Goal: Task Accomplishment & Management: Manage account settings

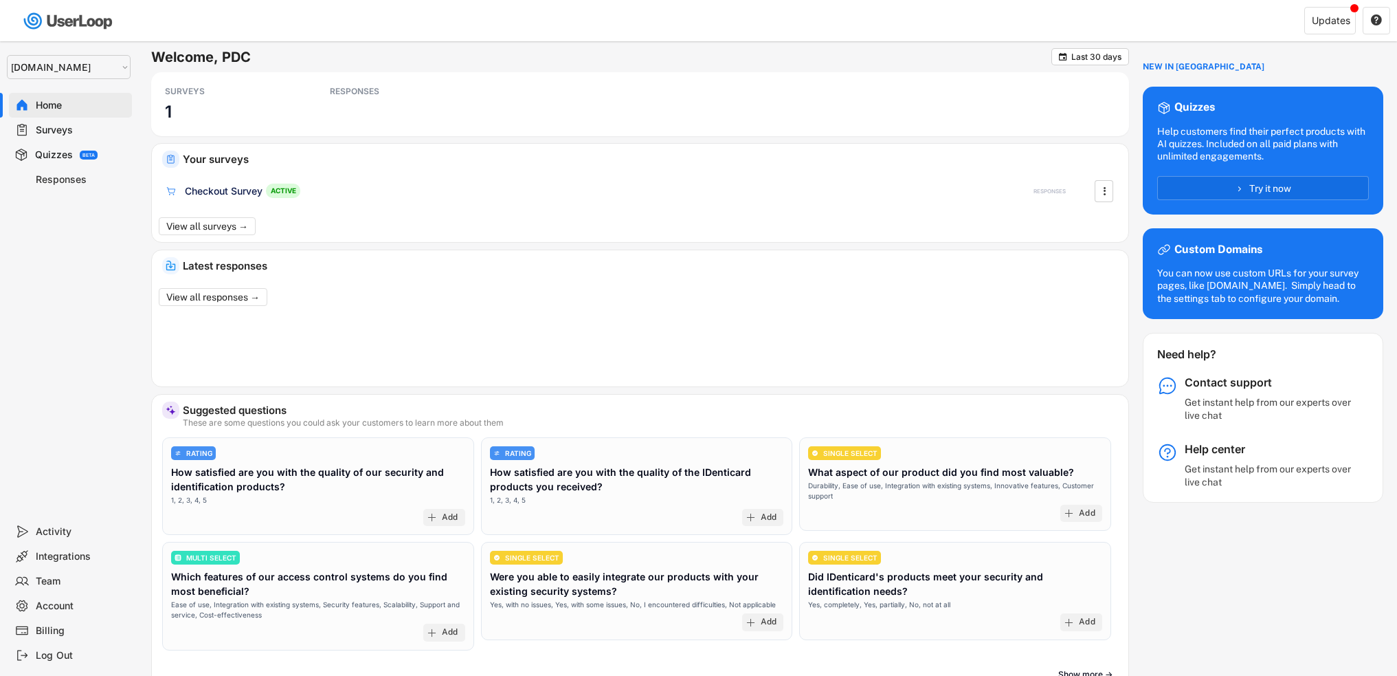
select select ""1348695171700984260__LOOKUP__1757426725278x418233487668167500""
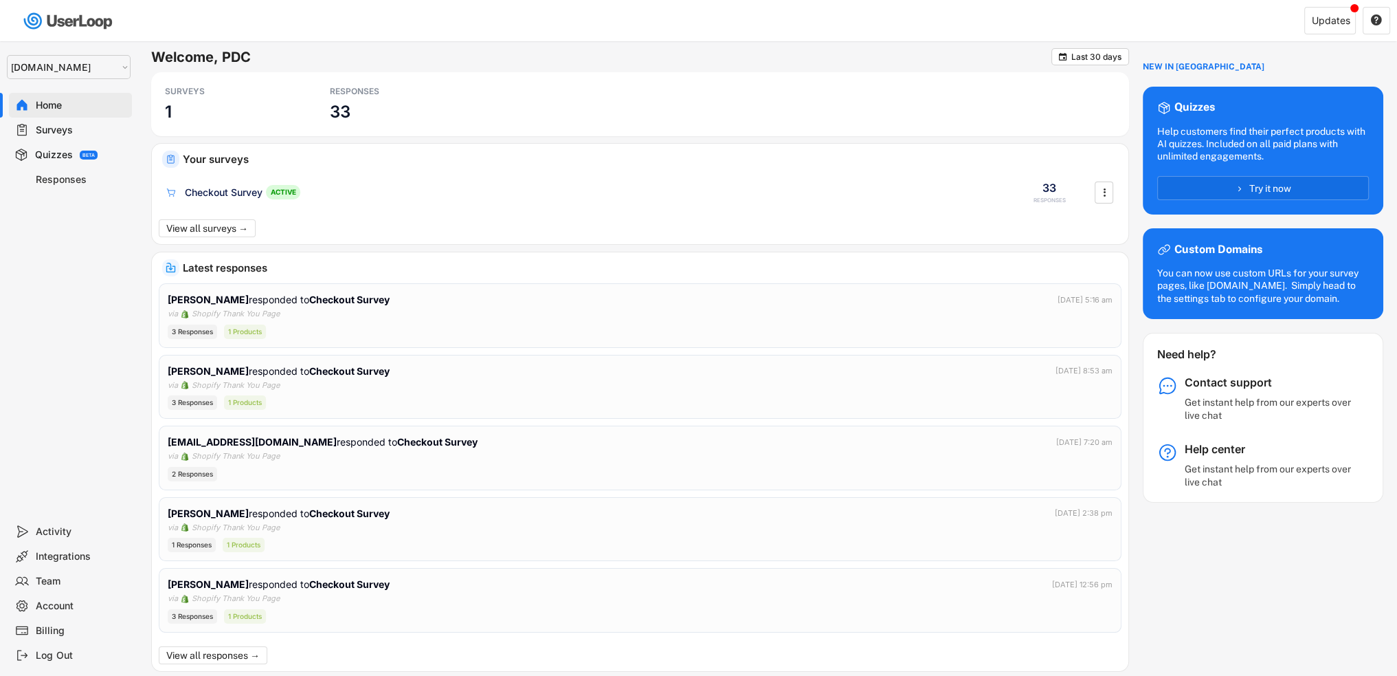
click at [59, 178] on div "Responses" at bounding box center [81, 179] width 91 height 13
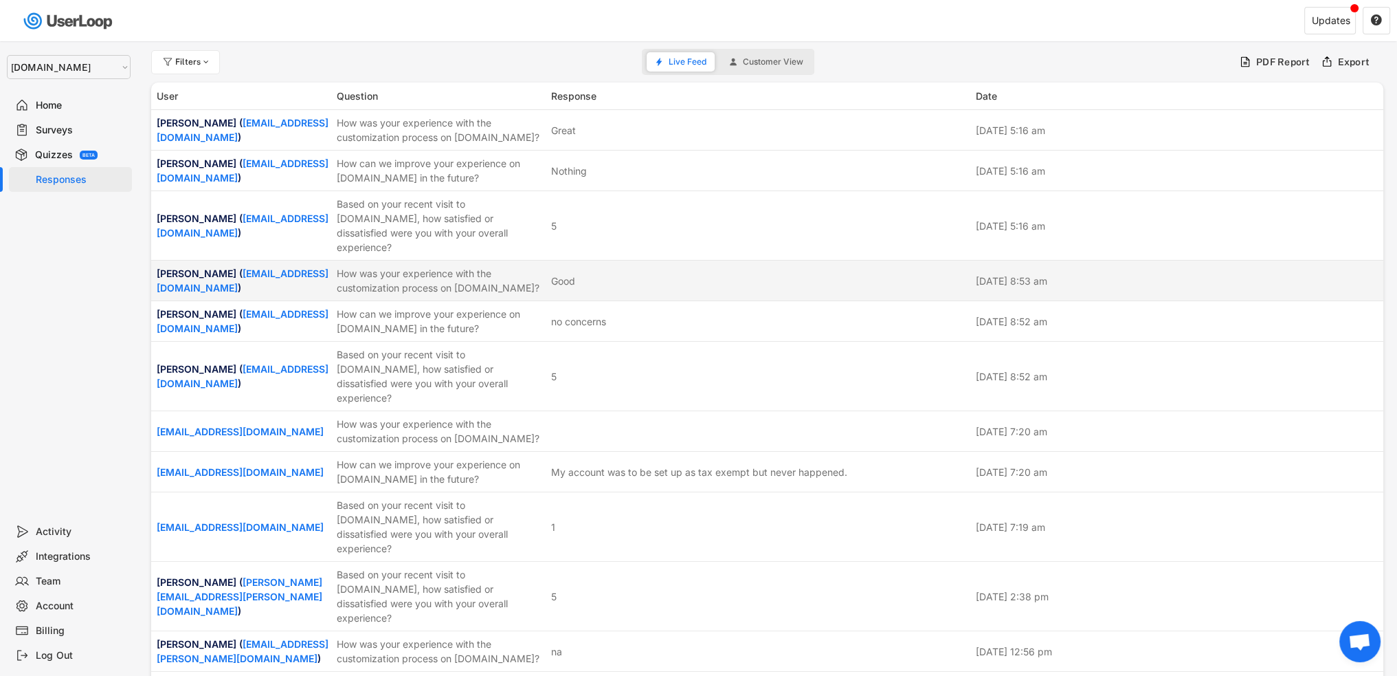
click at [396, 277] on div "How was your experience with the customization process on [DOMAIN_NAME]?" at bounding box center [440, 280] width 206 height 29
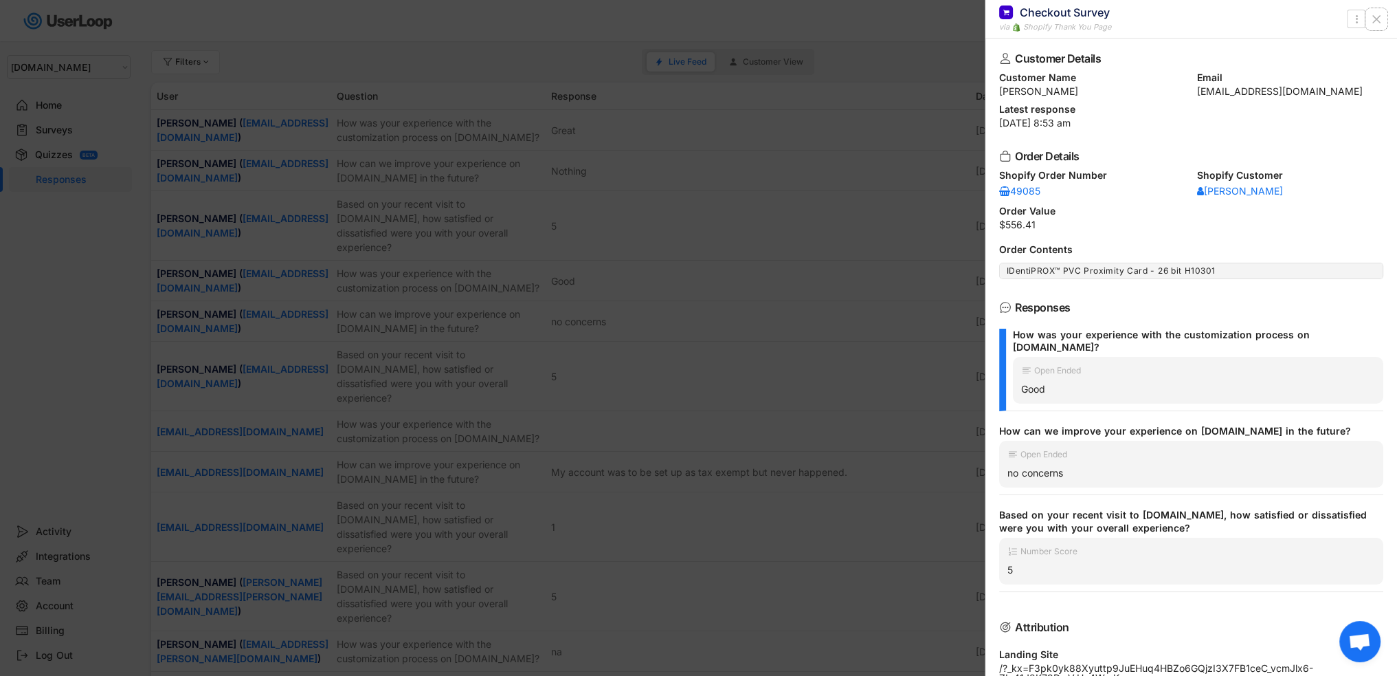
click at [1375, 19] on icon at bounding box center [1377, 19] width 14 height 14
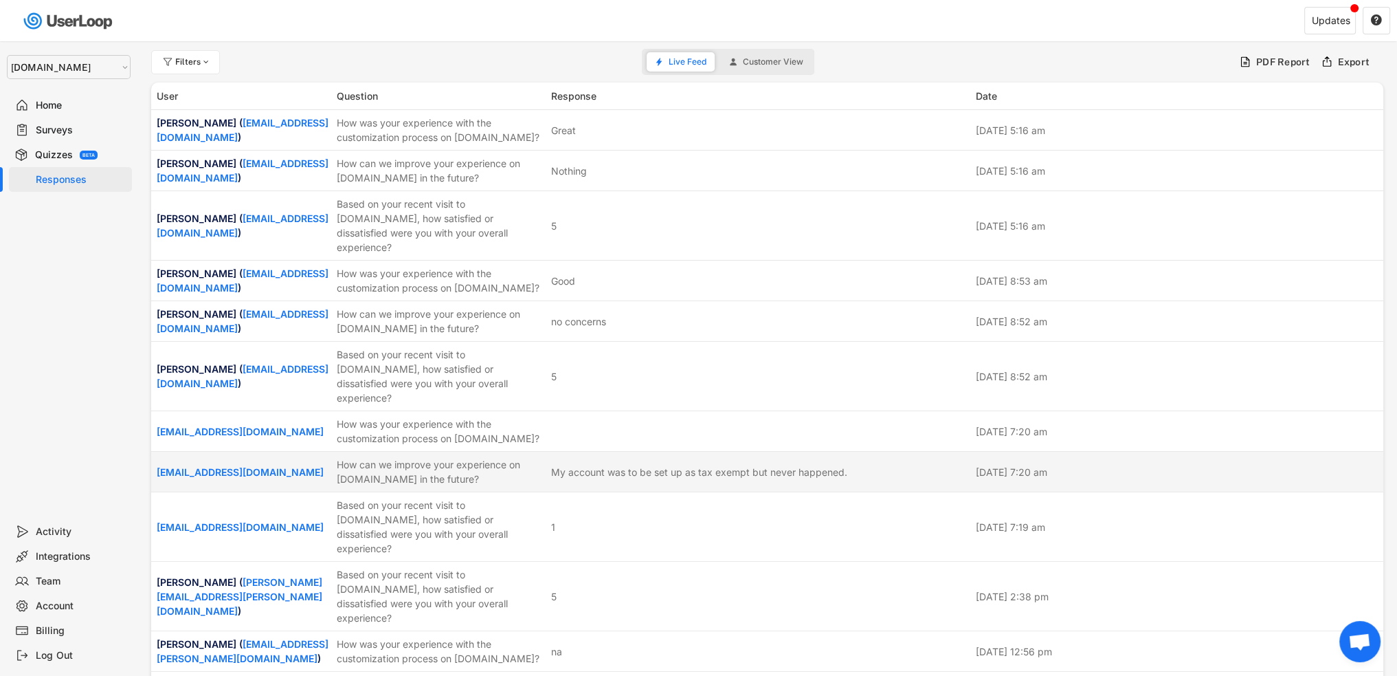
click at [335, 473] on div "[EMAIL_ADDRESS][DOMAIN_NAME] How can we improve your experience on [DOMAIN_NAME…" at bounding box center [767, 472] width 1232 height 40
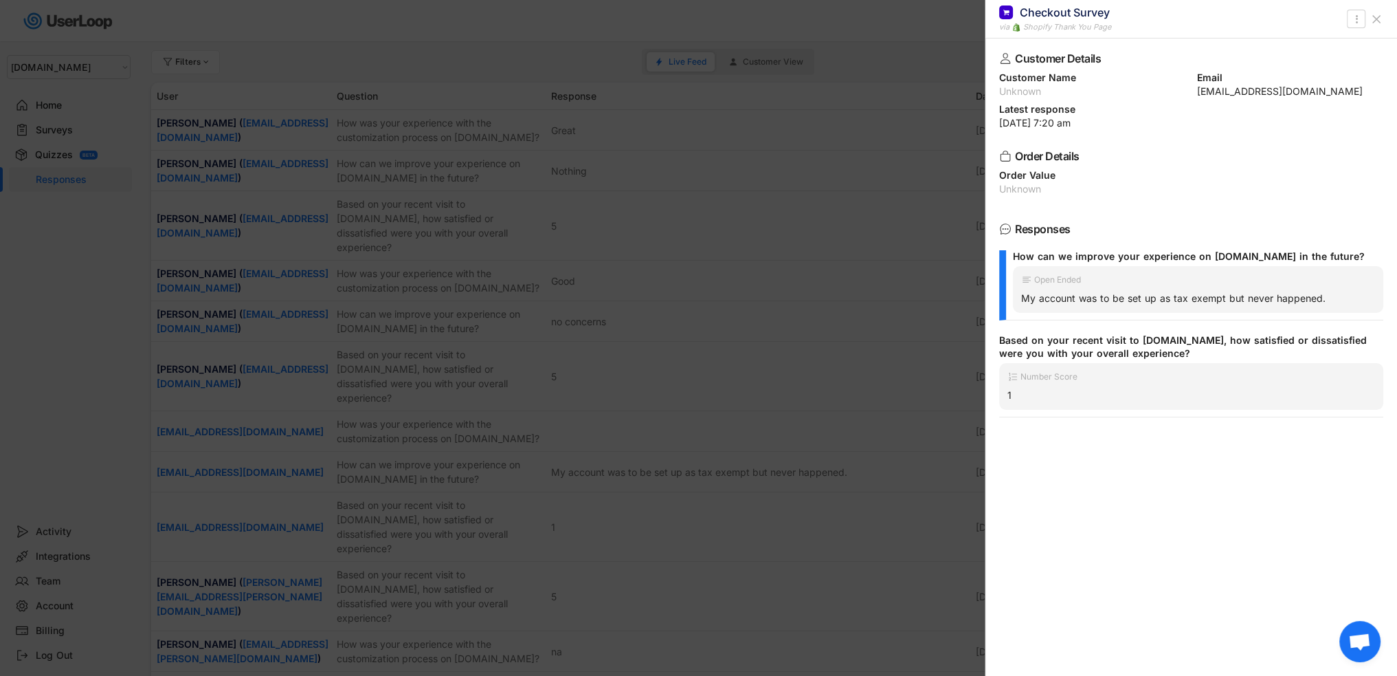
click at [1375, 21] on use at bounding box center [1376, 19] width 7 height 7
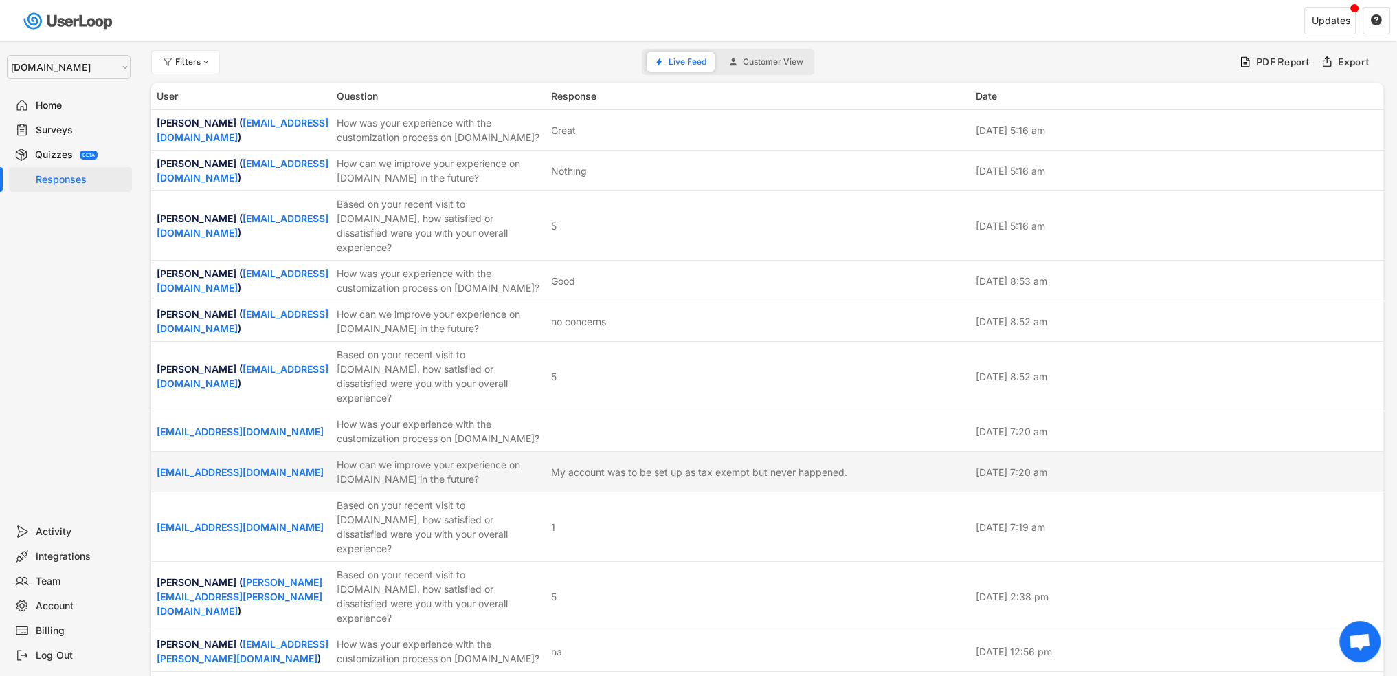
click at [389, 461] on div "How can we improve your experience on [DOMAIN_NAME] in the future?" at bounding box center [440, 471] width 206 height 29
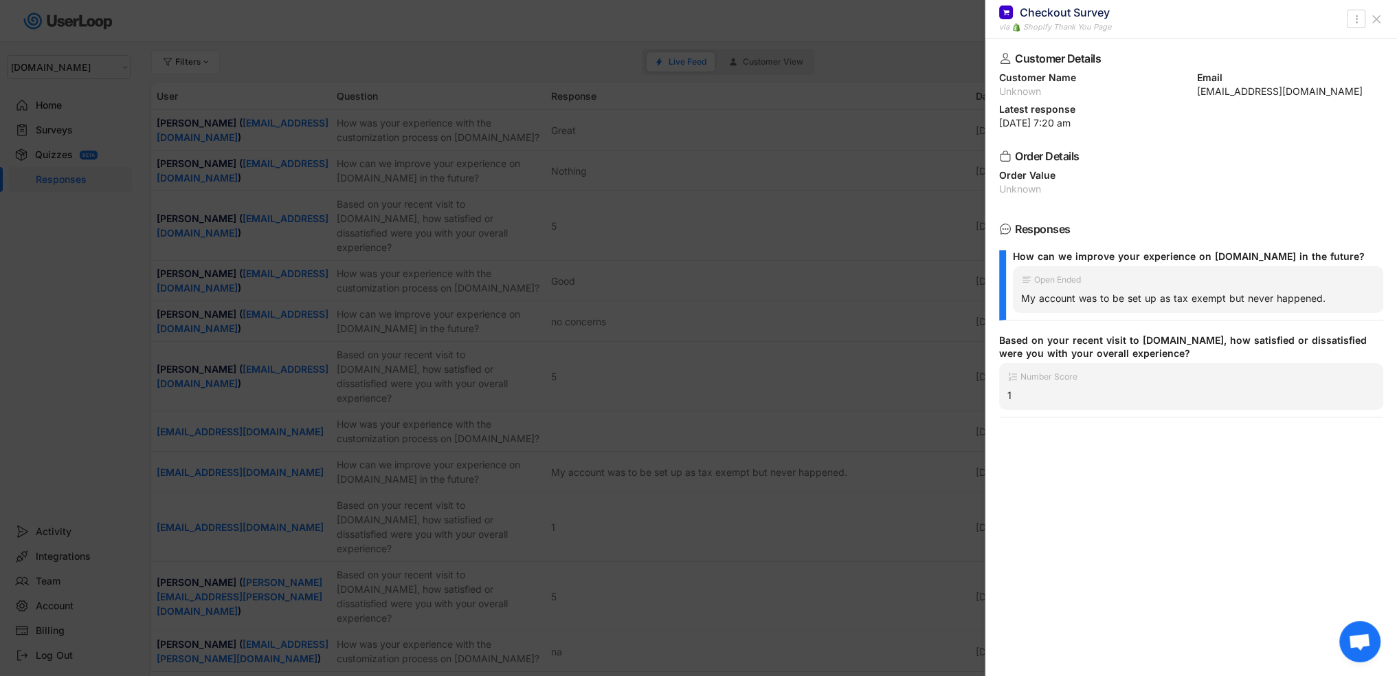
click at [1380, 19] on icon at bounding box center [1377, 19] width 14 height 14
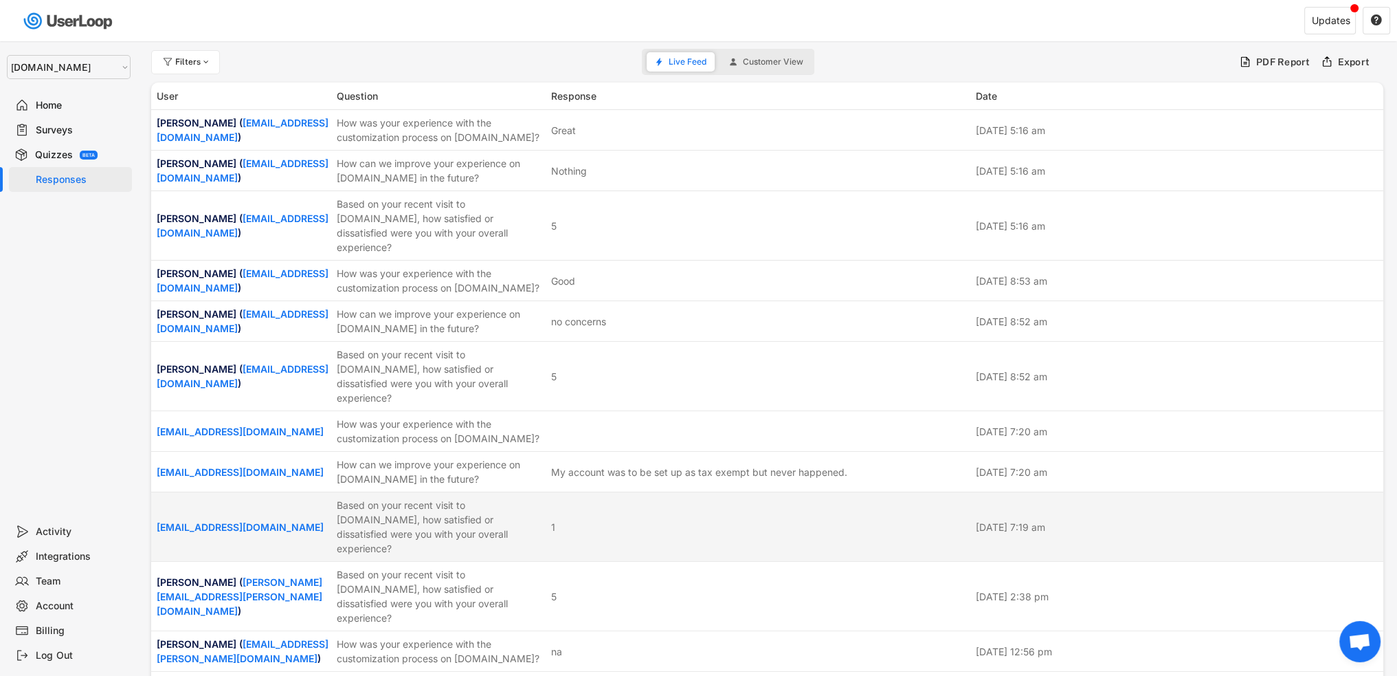
click at [389, 516] on div "Based on your recent visit to [DOMAIN_NAME], how satisfied or dissatisfied were…" at bounding box center [440, 527] width 206 height 58
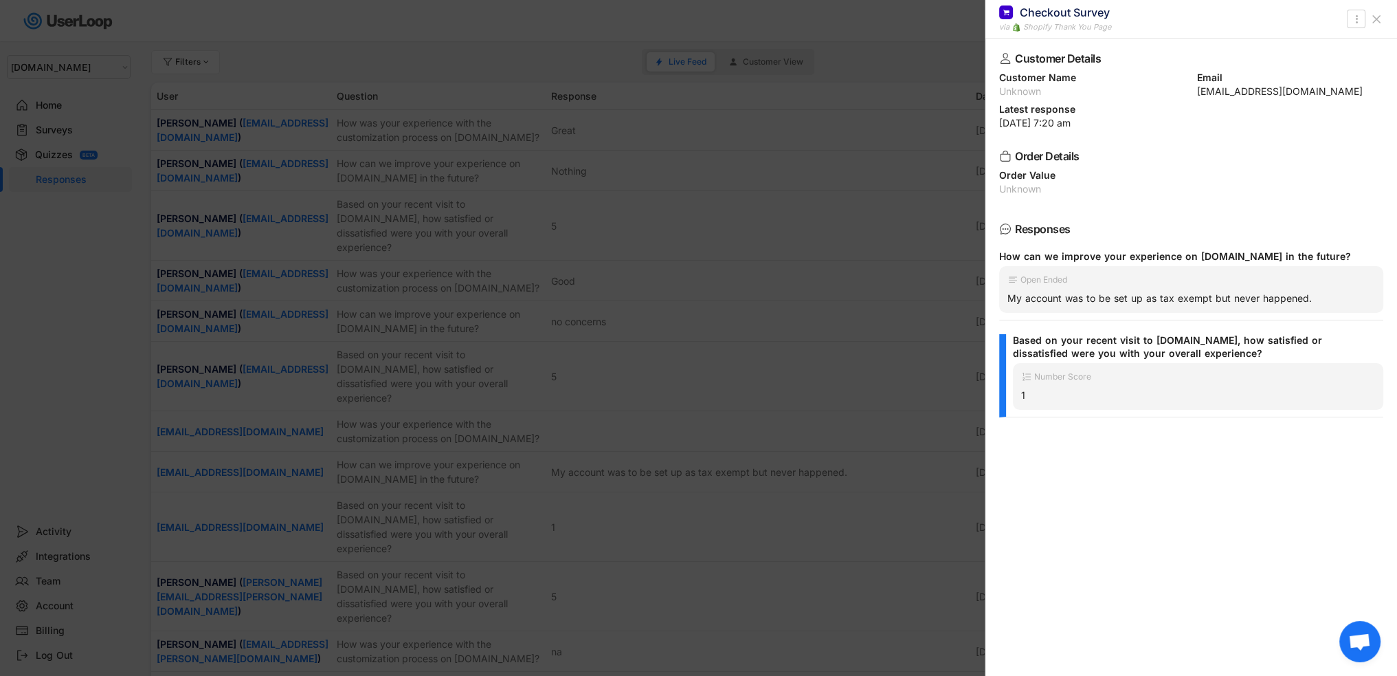
click at [1379, 10] on button at bounding box center [1377, 19] width 22 height 22
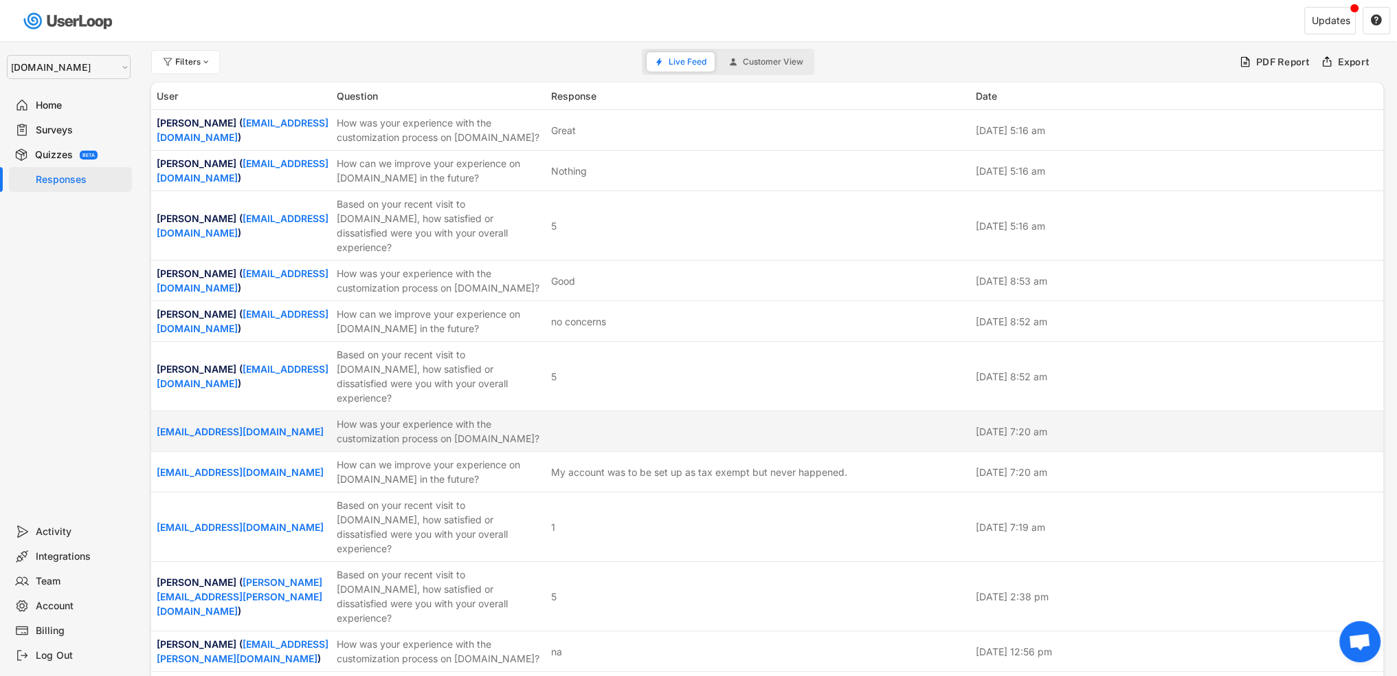
click at [440, 427] on div "How was your experience with the customization process on [DOMAIN_NAME]?" at bounding box center [440, 431] width 206 height 29
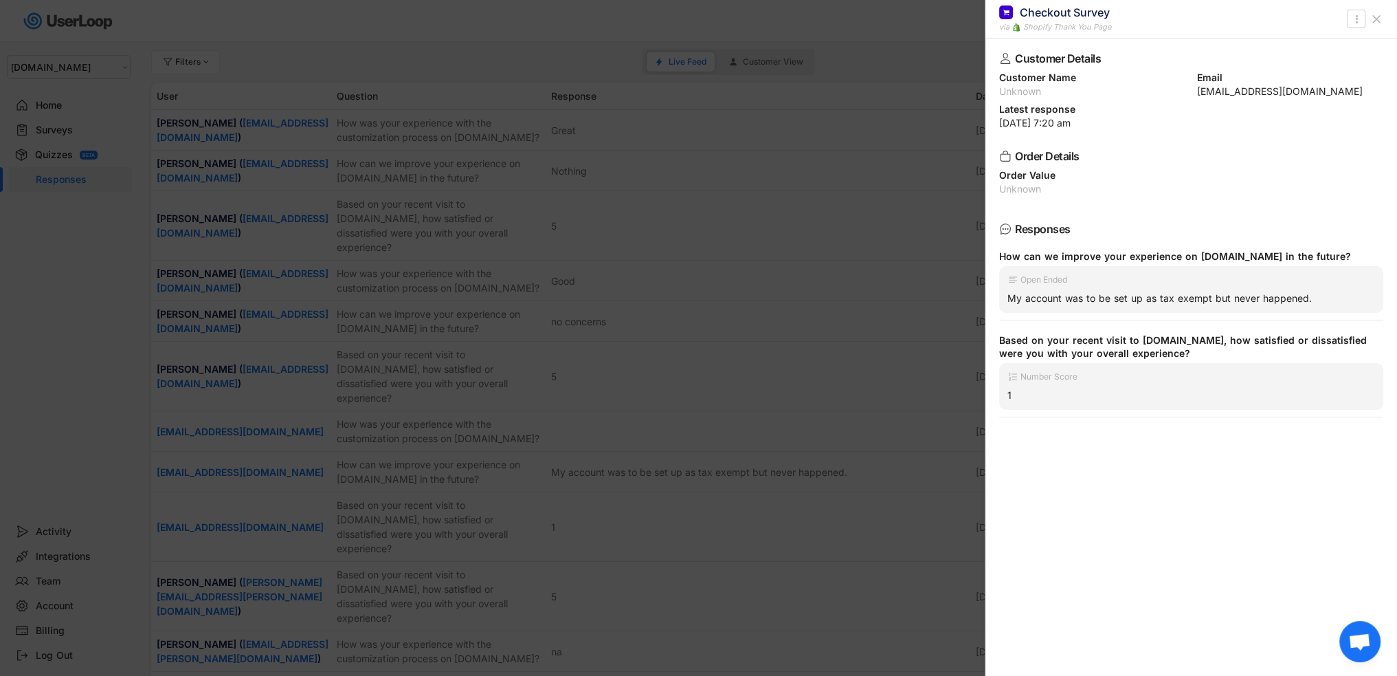
click at [1382, 21] on icon at bounding box center [1377, 19] width 14 height 14
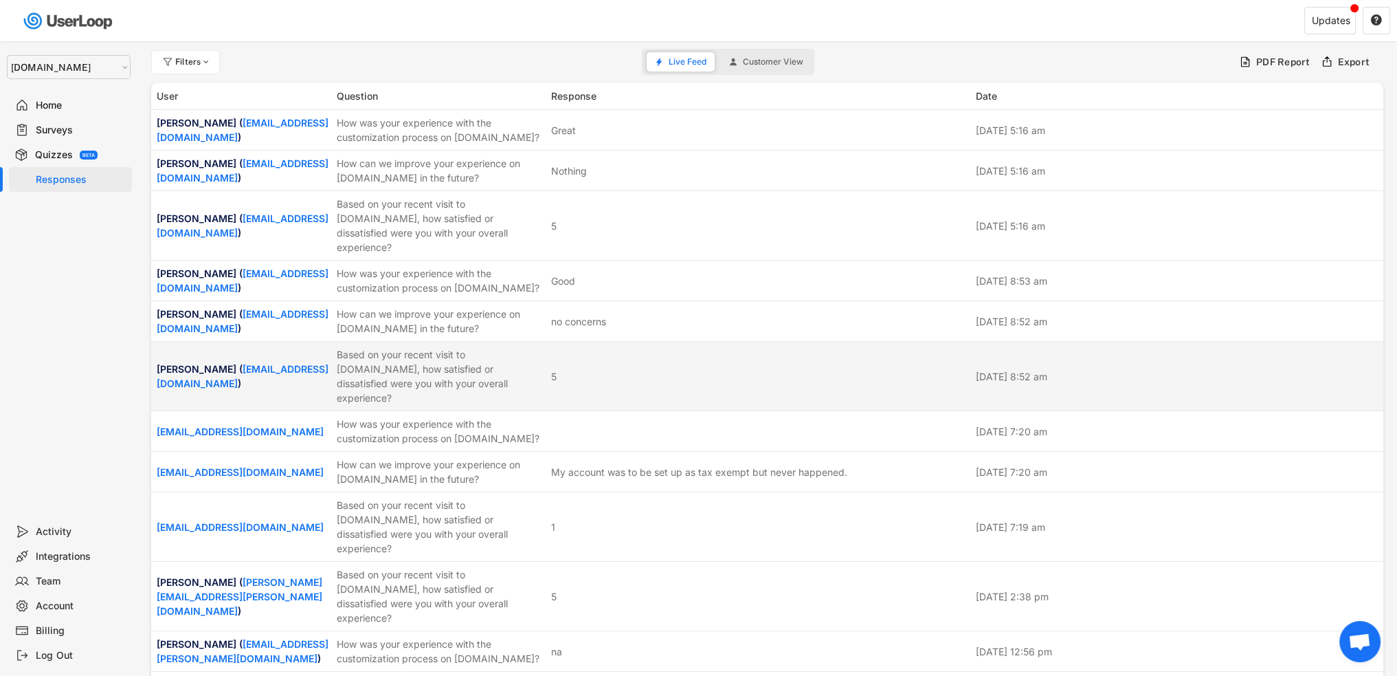
click at [397, 386] on div "Based on your recent visit to [DOMAIN_NAME], how satisfied or dissatisfied were…" at bounding box center [440, 376] width 206 height 58
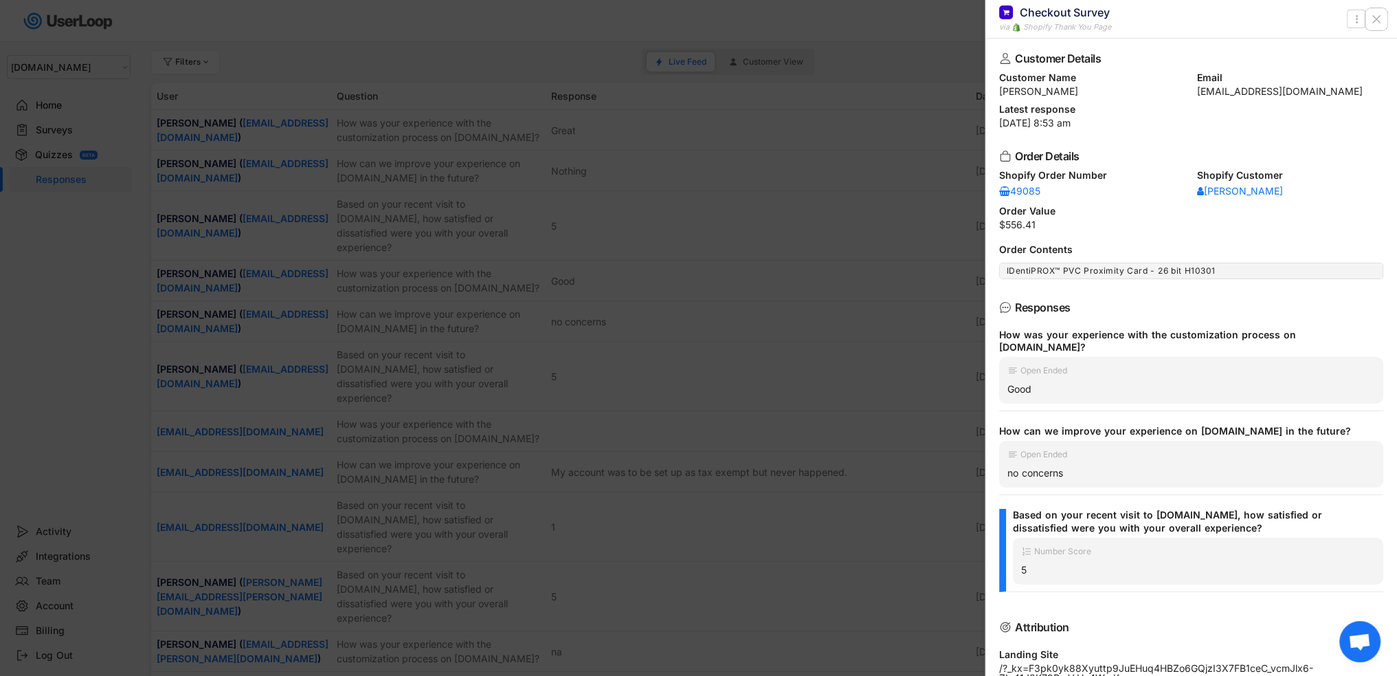
click at [1370, 17] on icon at bounding box center [1377, 19] width 14 height 14
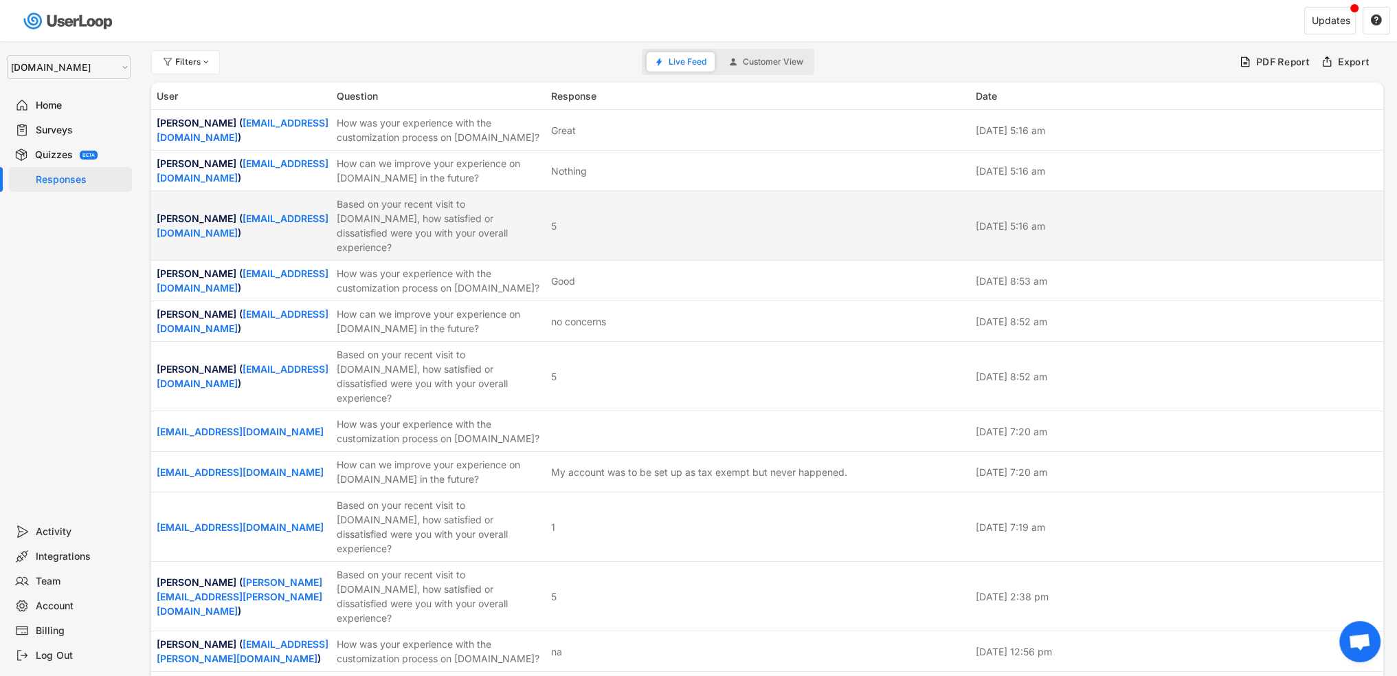
click at [414, 233] on div "Based on your recent visit to [DOMAIN_NAME], how satisfied or dissatisfied were…" at bounding box center [440, 226] width 206 height 58
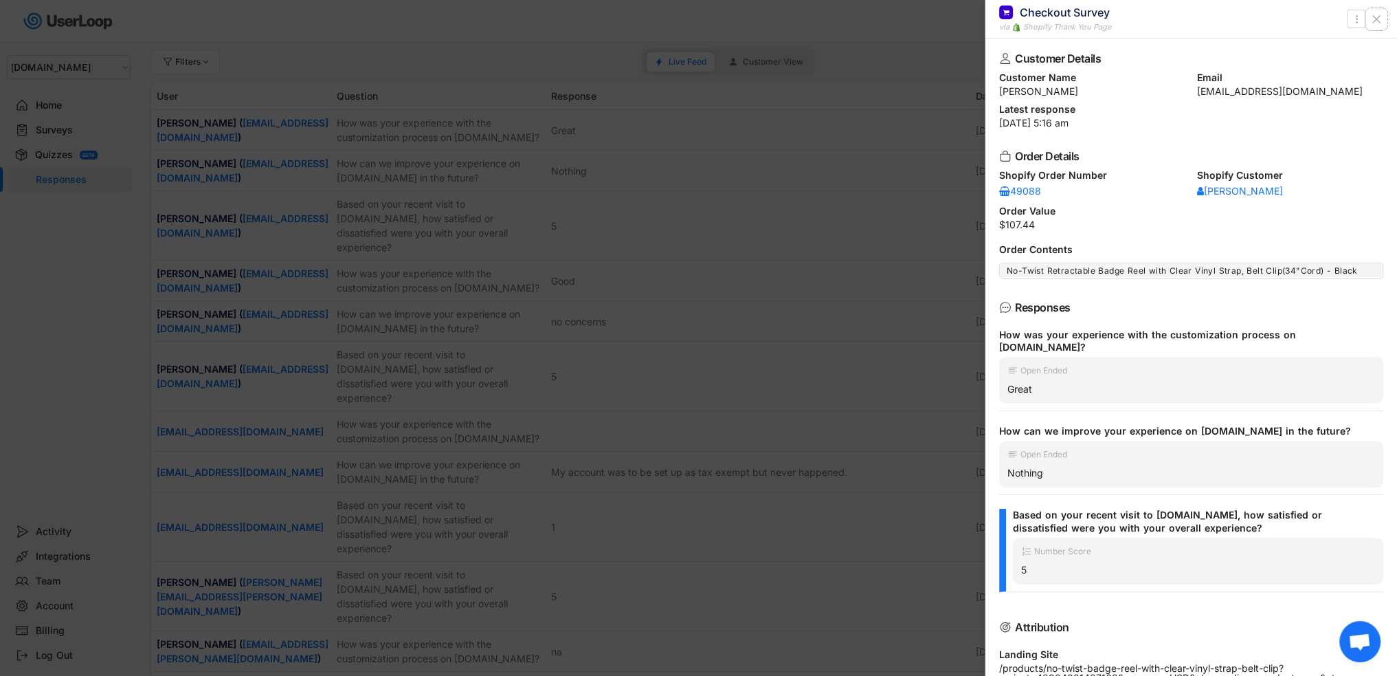
click at [1382, 18] on icon at bounding box center [1377, 19] width 14 height 14
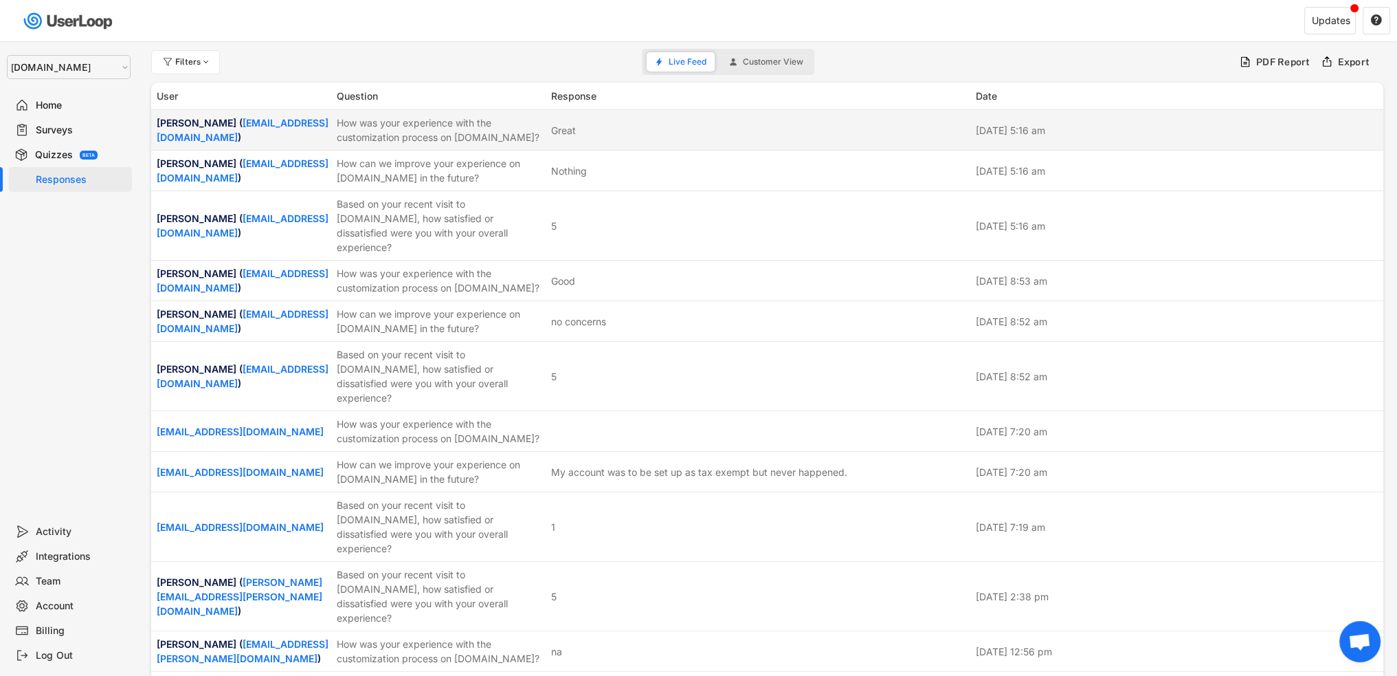
click at [459, 142] on div "How was your experience with the customization process on [DOMAIN_NAME]?" at bounding box center [440, 129] width 206 height 29
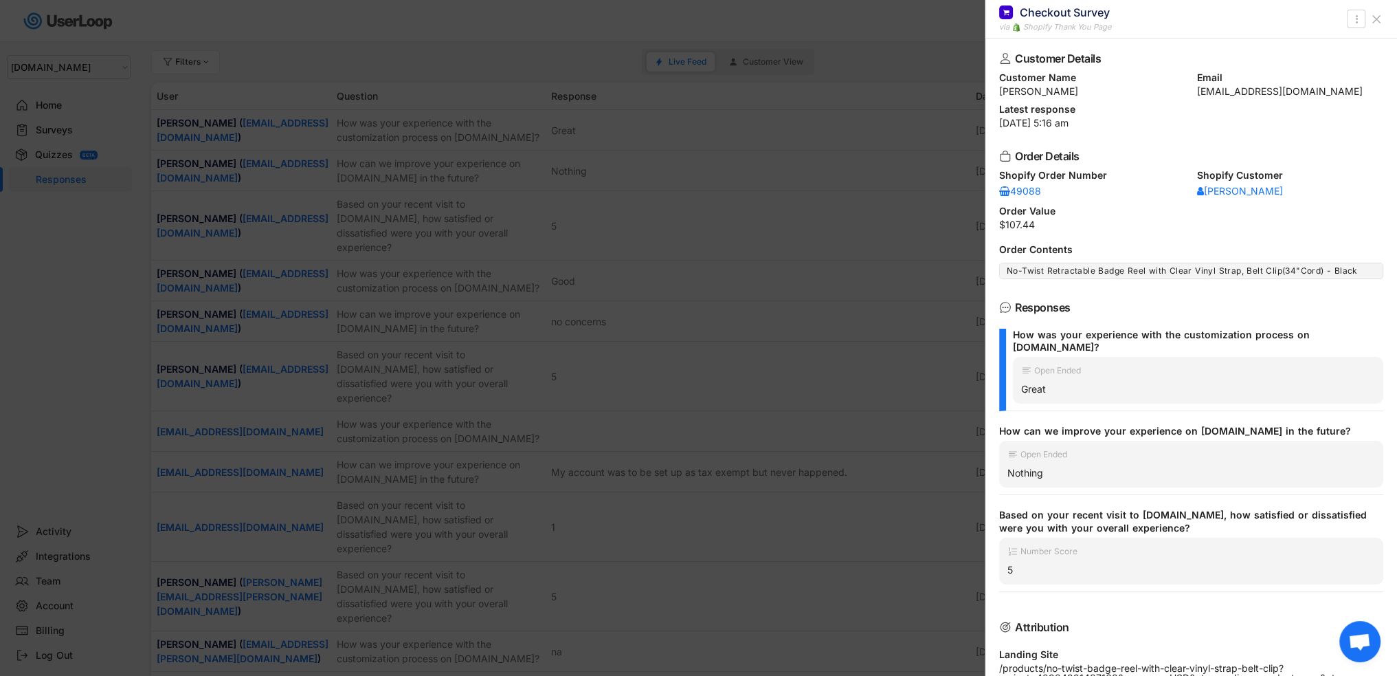
click at [1377, 19] on icon at bounding box center [1377, 19] width 14 height 14
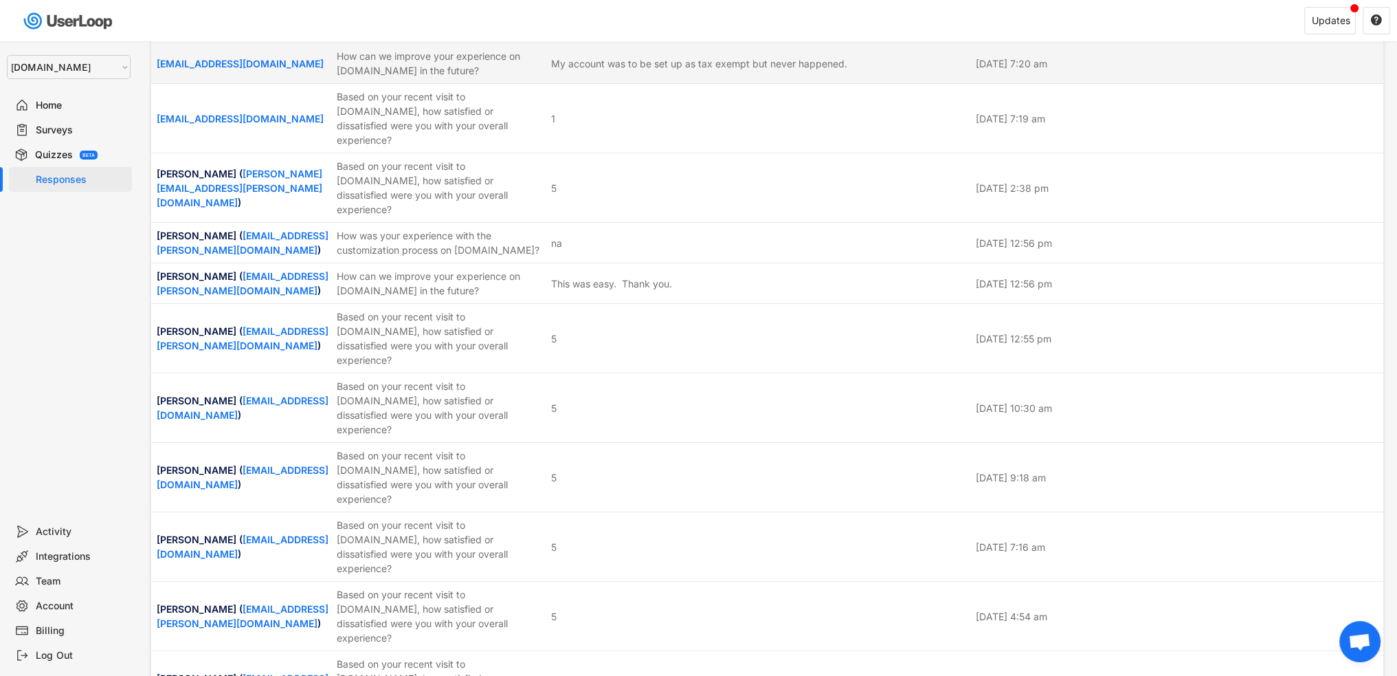
scroll to position [412, 0]
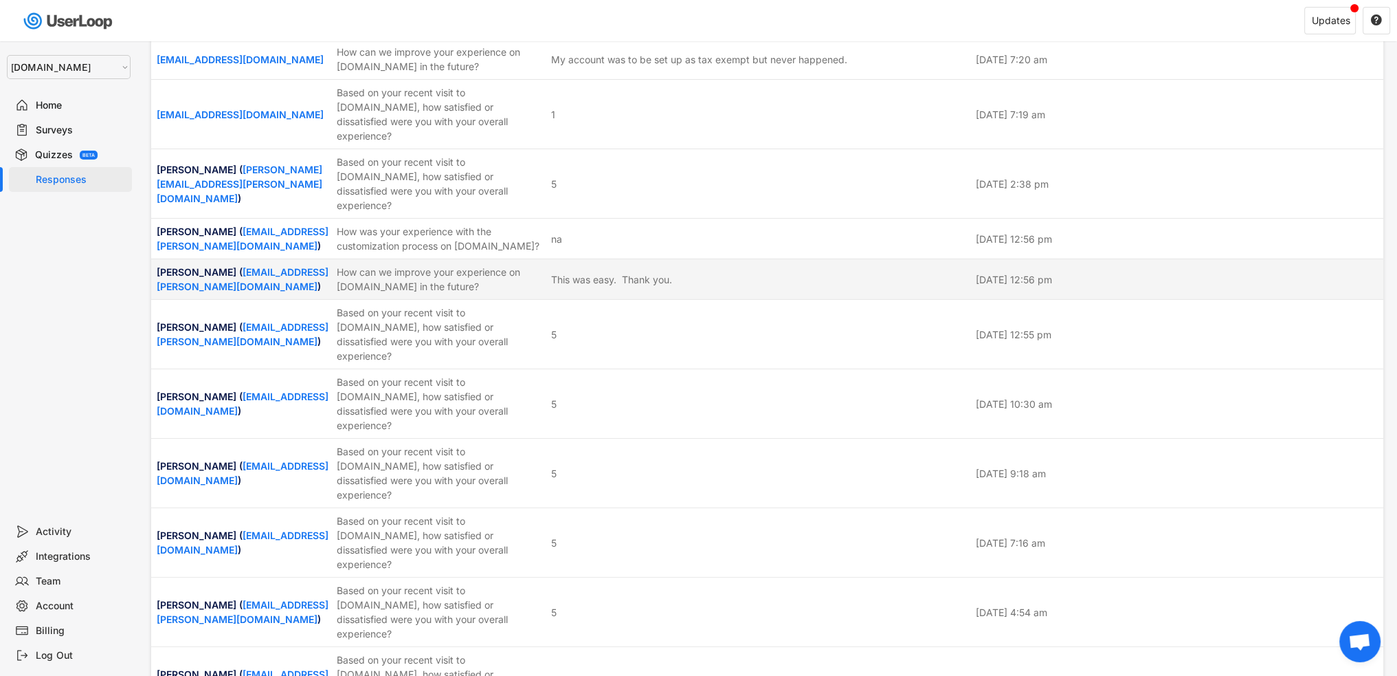
click at [505, 265] on div "How can we improve your experience on [DOMAIN_NAME] in the future?" at bounding box center [440, 279] width 206 height 29
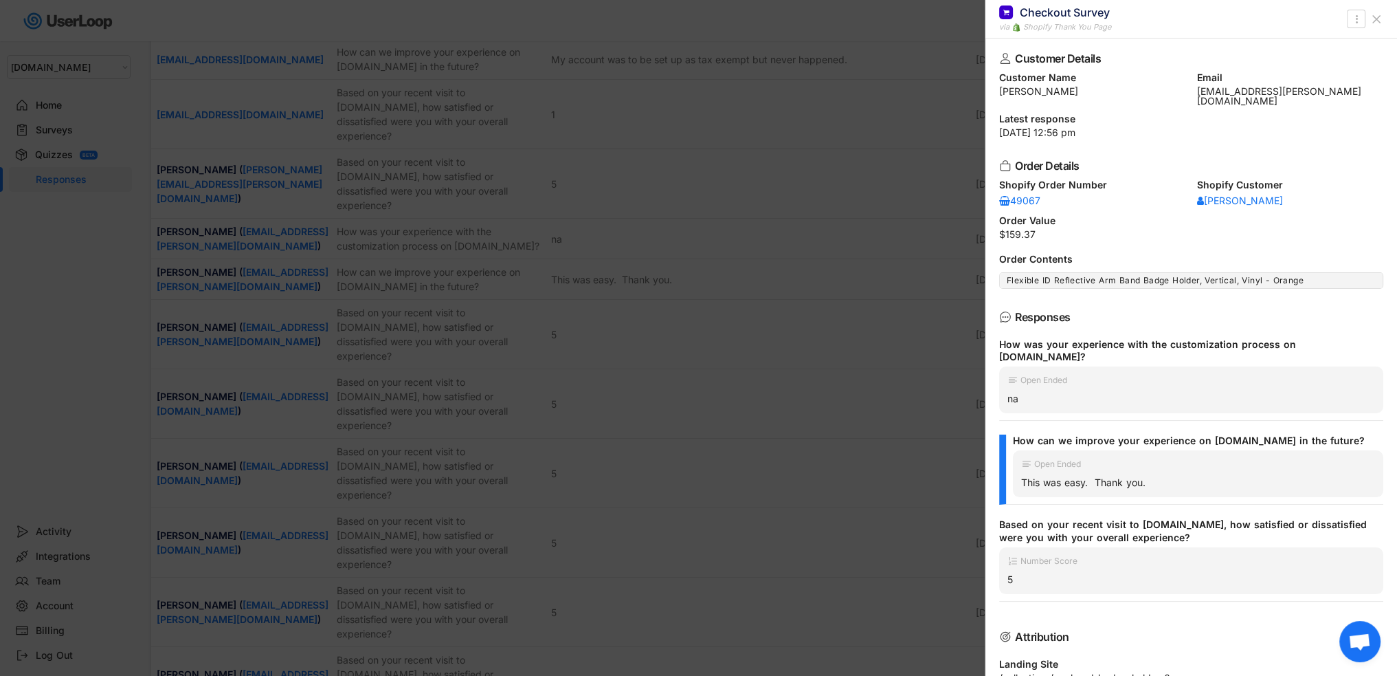
click at [1372, 14] on icon at bounding box center [1377, 19] width 14 height 14
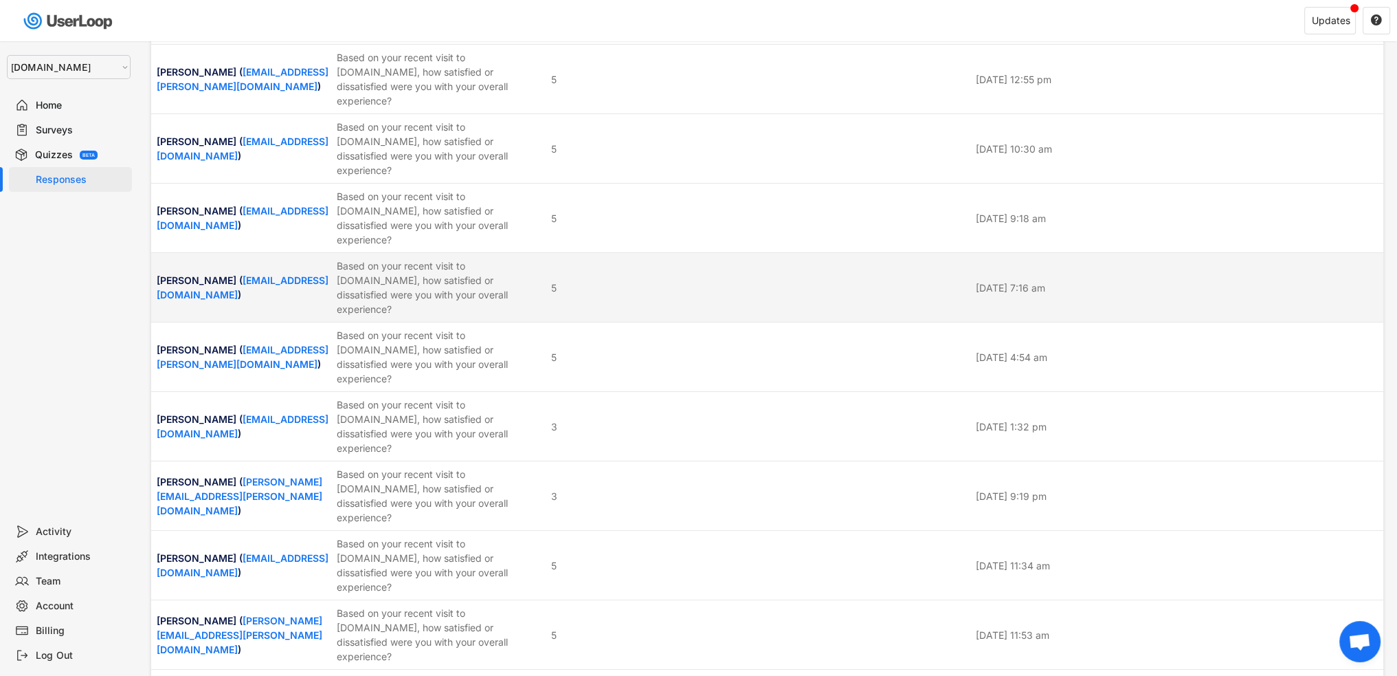
scroll to position [756, 0]
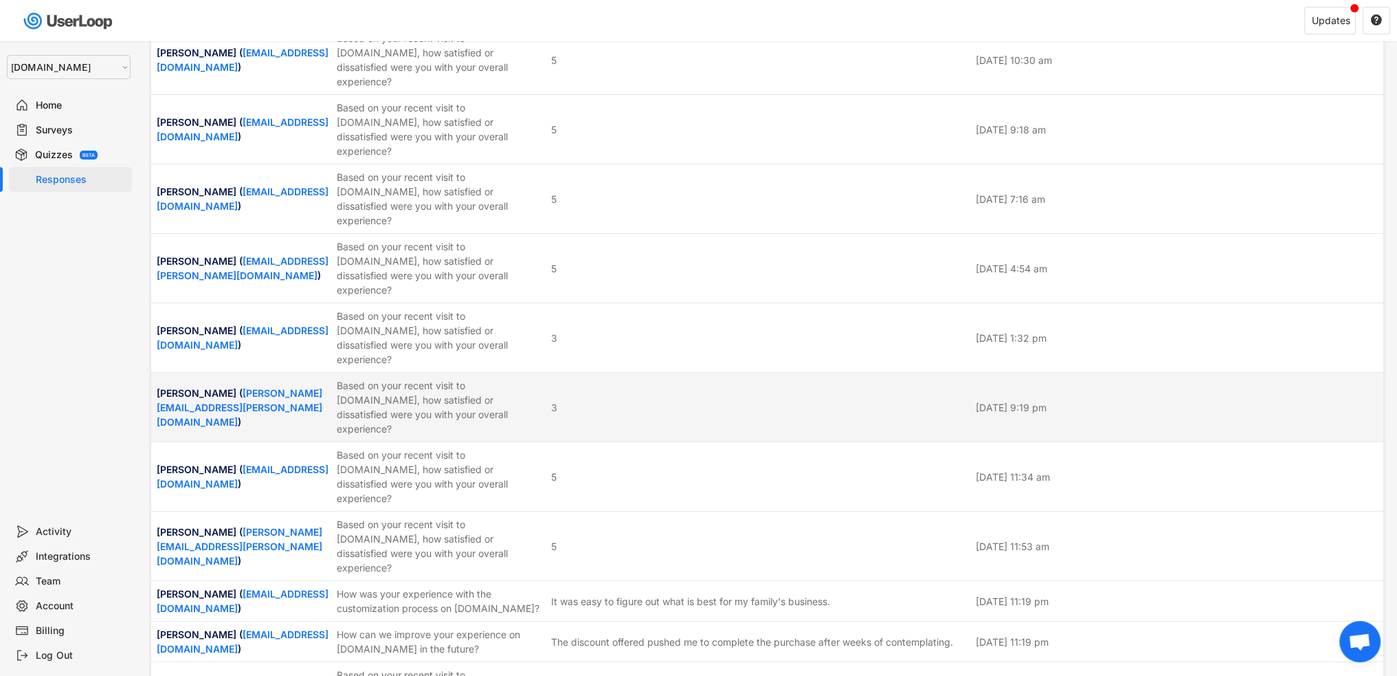
click at [467, 378] on div "Based on your recent visit to [DOMAIN_NAME], how satisfied or dissatisfied were…" at bounding box center [440, 407] width 206 height 58
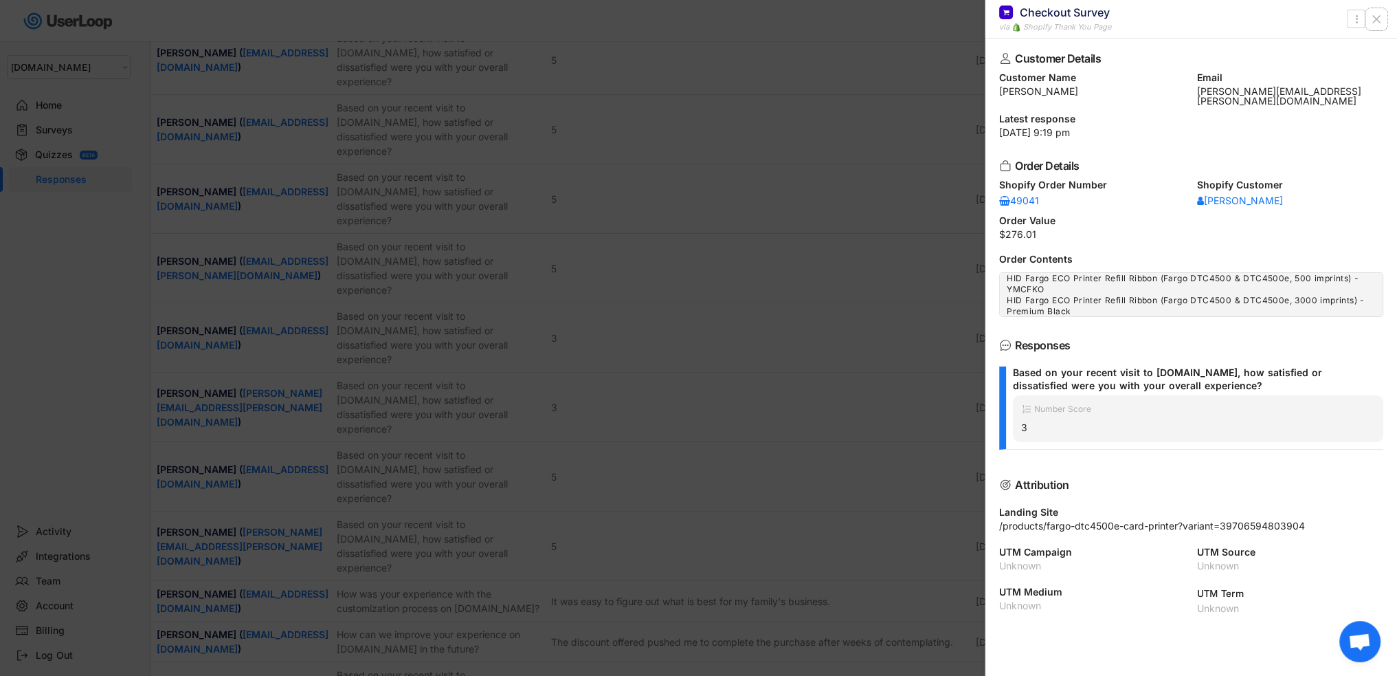
click at [1382, 21] on icon at bounding box center [1377, 19] width 14 height 14
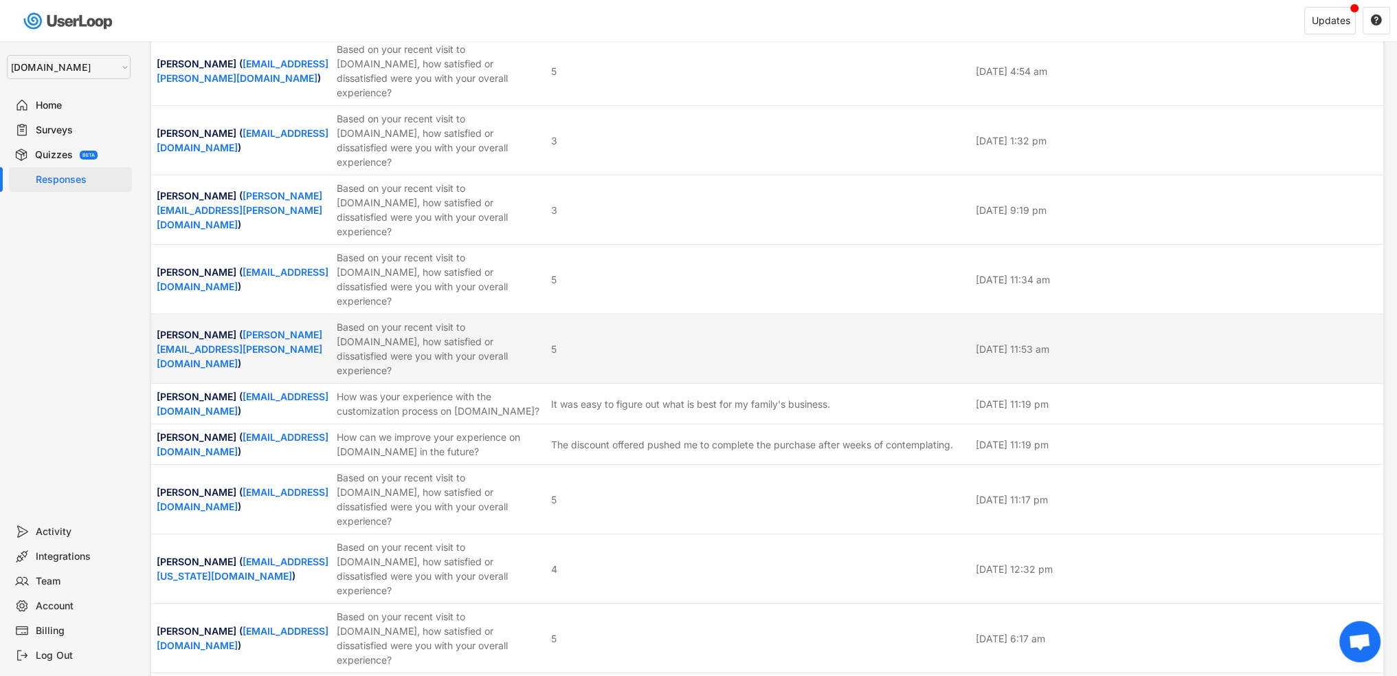
scroll to position [962, 0]
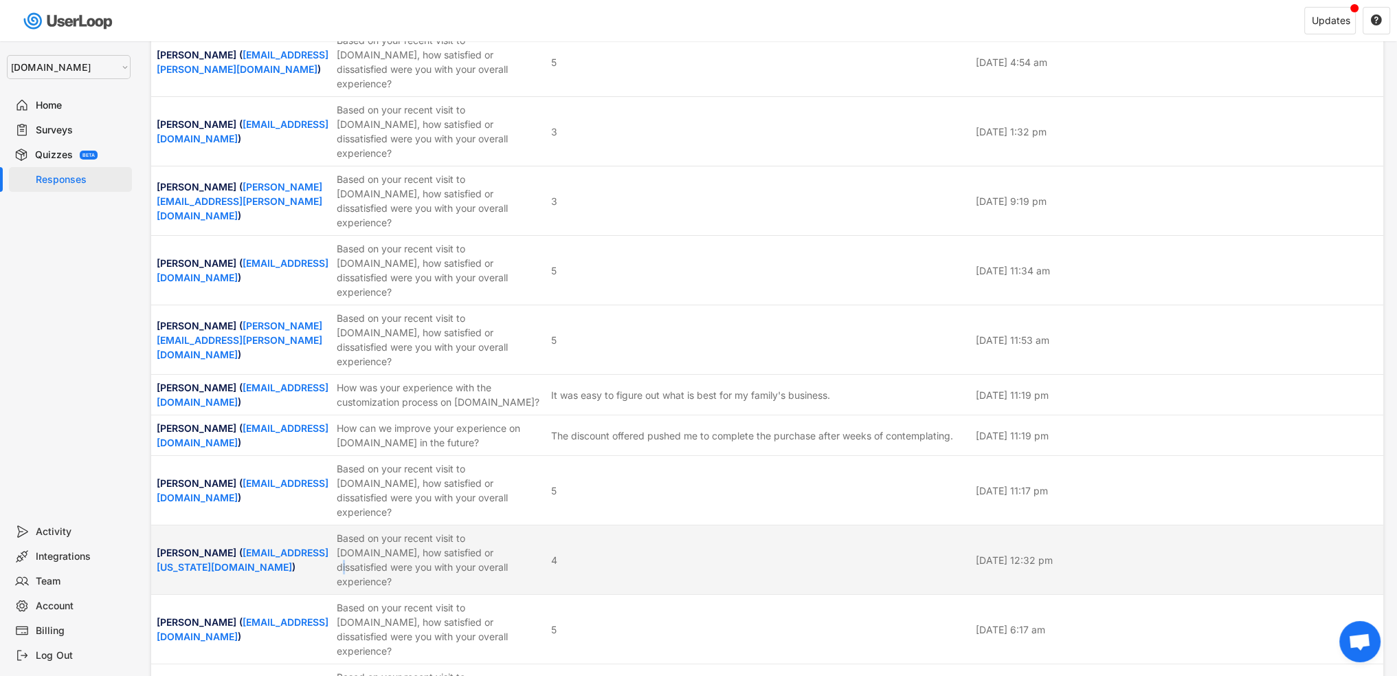
click at [414, 531] on div "Based on your recent visit to [DOMAIN_NAME], how satisfied or dissatisfied were…" at bounding box center [440, 560] width 206 height 58
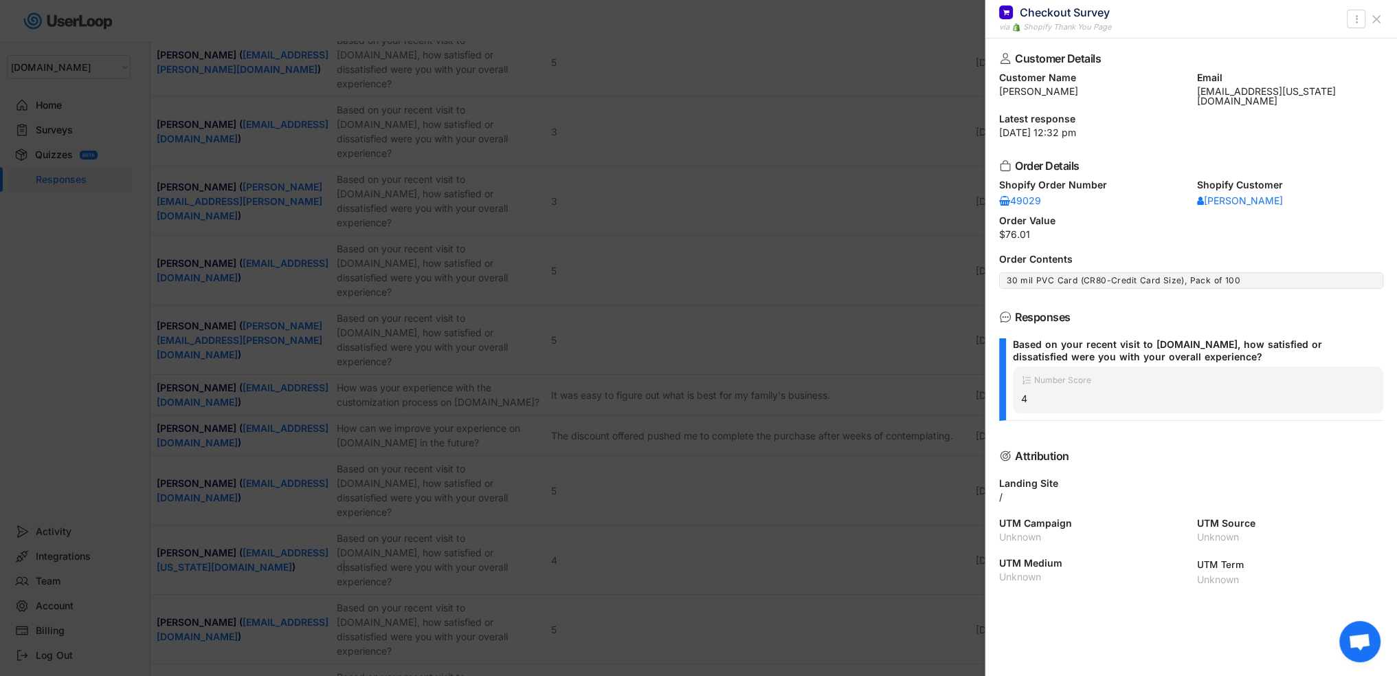
click at [1382, 16] on icon at bounding box center [1377, 19] width 14 height 14
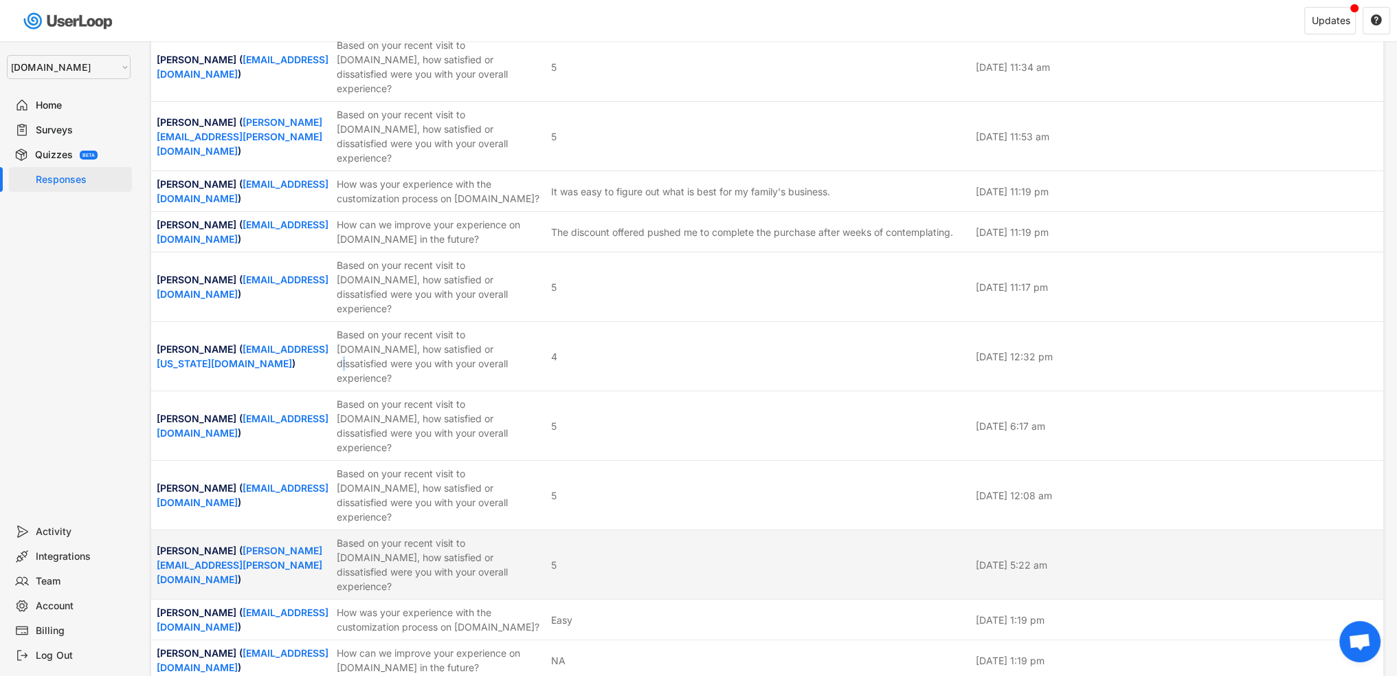
scroll to position [1170, 0]
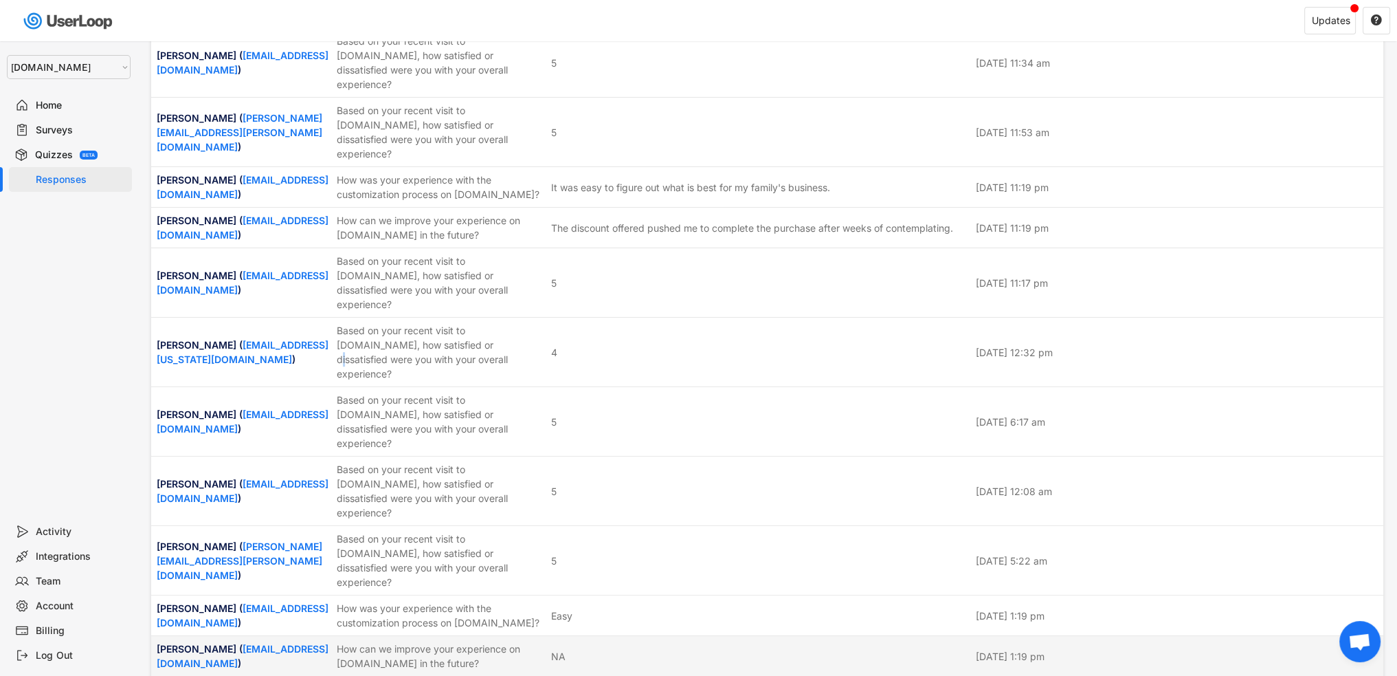
click at [430, 641] on div "How can we improve your experience on [DOMAIN_NAME] in the future?" at bounding box center [440, 655] width 206 height 29
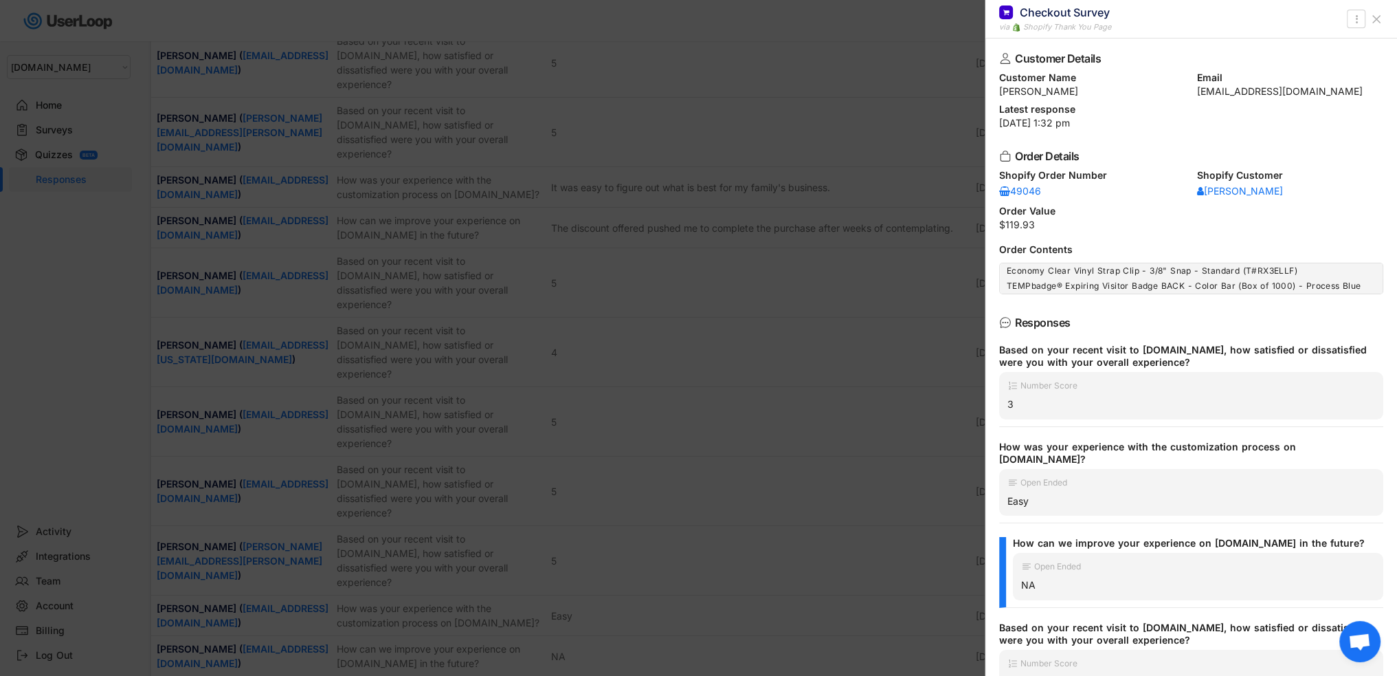
click at [1380, 19] on icon at bounding box center [1377, 19] width 14 height 14
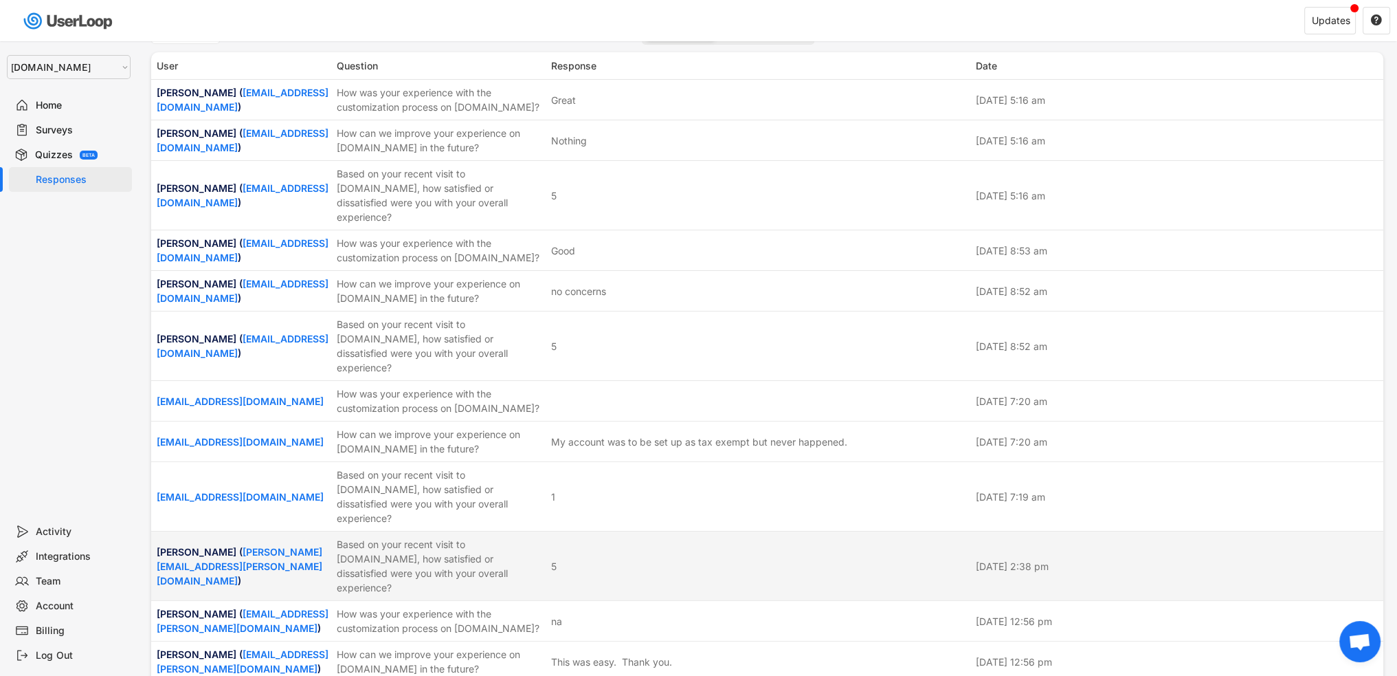
scroll to position [0, 0]
